Goal: Task Accomplishment & Management: Use online tool/utility

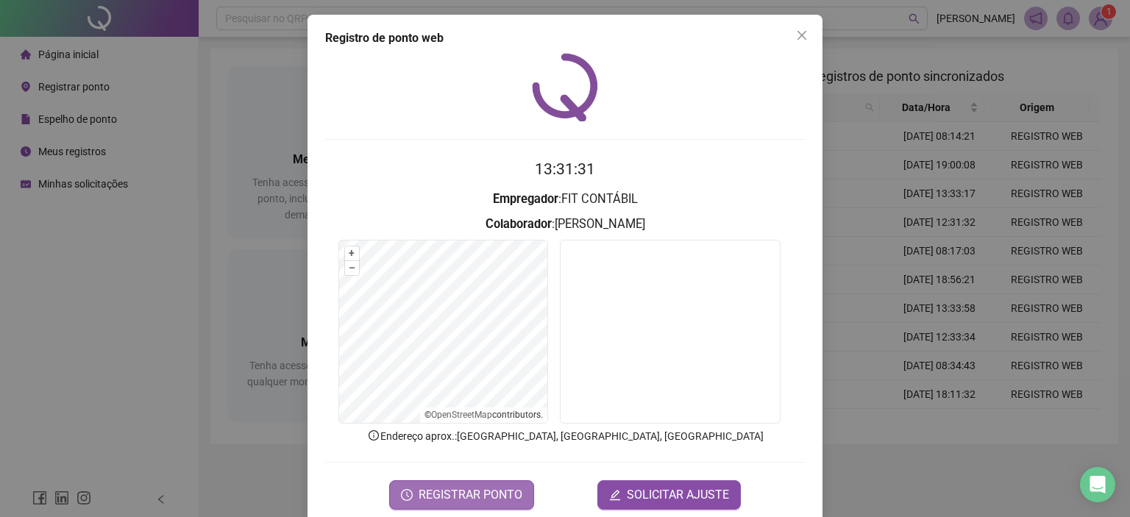
click at [512, 489] on span "REGISTRAR PONTO" at bounding box center [471, 495] width 104 height 18
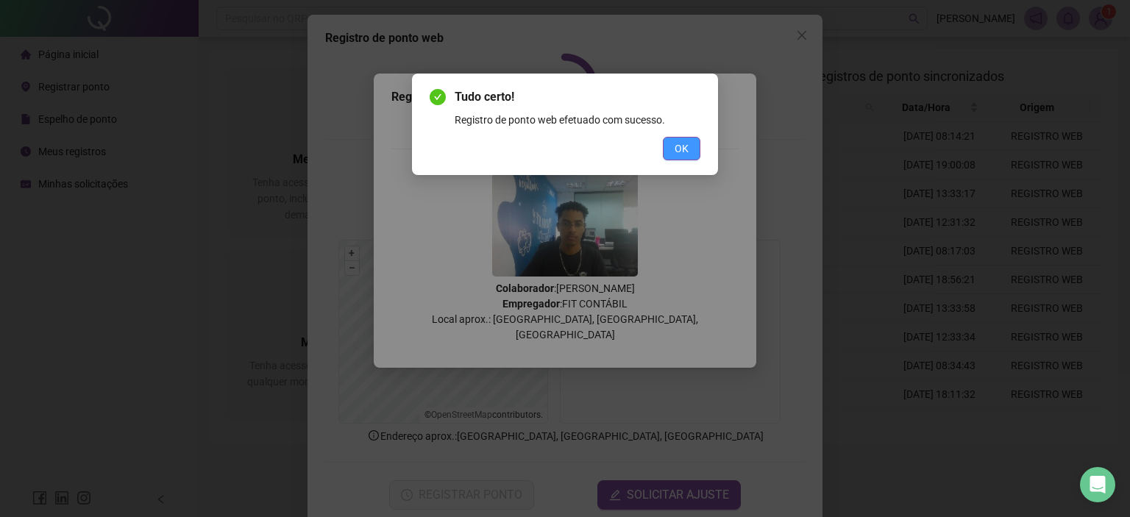
click at [676, 146] on span "OK" at bounding box center [682, 149] width 14 height 16
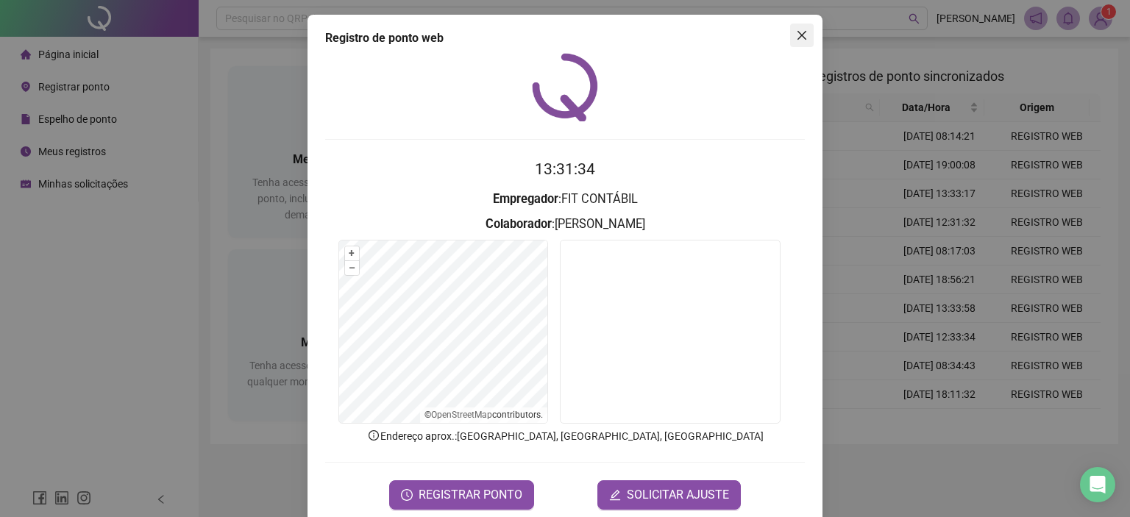
click at [796, 38] on icon "close" at bounding box center [802, 35] width 12 height 12
